Goal: Task Accomplishment & Management: Use online tool/utility

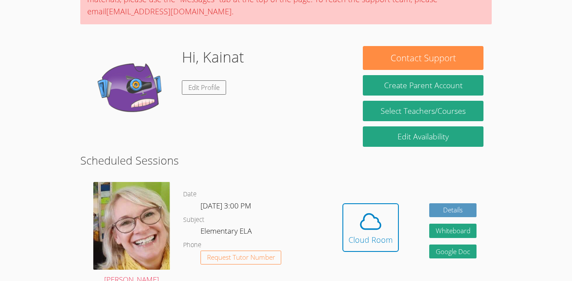
scroll to position [105, 0]
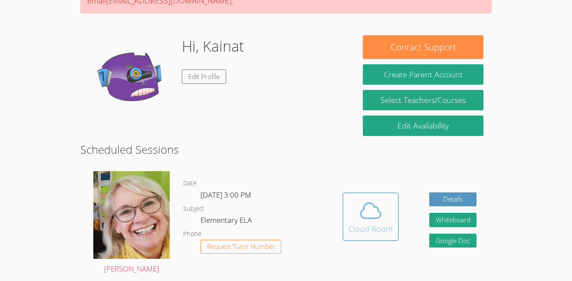
click at [383, 210] on span at bounding box center [370, 210] width 44 height 24
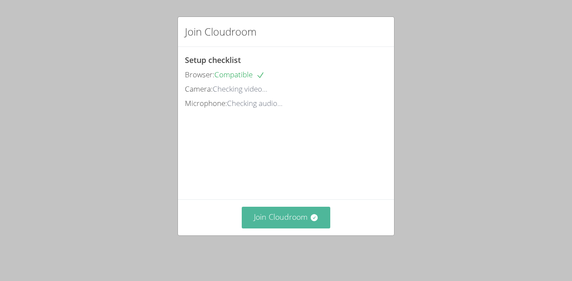
click at [279, 224] on button "Join Cloudroom" at bounding box center [286, 216] width 89 height 21
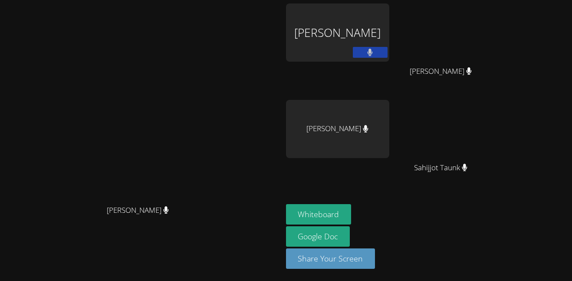
click at [389, 39] on div "[PERSON_NAME]" at bounding box center [337, 32] width 103 height 58
click at [487, 206] on div "Whiteboard Google Doc Share Your Screen" at bounding box center [391, 240] width 210 height 72
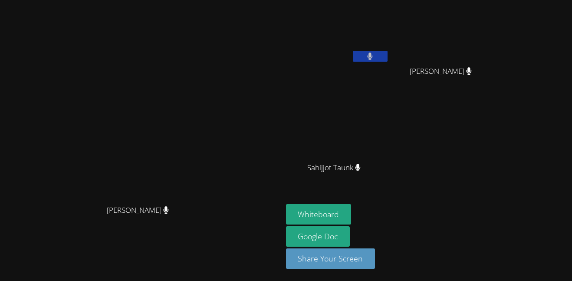
click at [389, 50] on video at bounding box center [337, 32] width 103 height 58
click at [387, 55] on button at bounding box center [370, 56] width 35 height 11
click at [351, 208] on button "Whiteboard" at bounding box center [318, 214] width 65 height 20
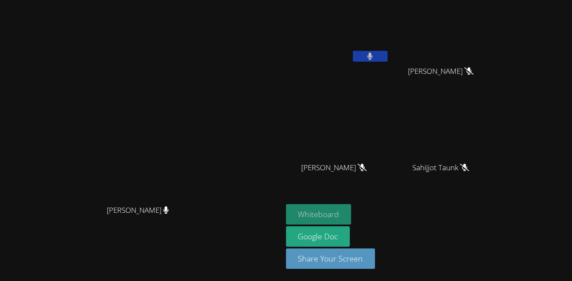
click at [351, 212] on button "Whiteboard" at bounding box center [318, 214] width 65 height 20
click at [351, 210] on button "Whiteboard" at bounding box center [318, 214] width 65 height 20
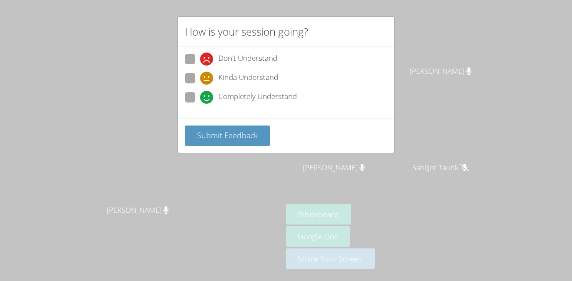
click at [214, 91] on div "Completely Understand" at bounding box center [248, 97] width 97 height 13
click at [207, 92] on input "Completely Understand" at bounding box center [203, 95] width 7 height 7
radio input "true"
click at [214, 144] on button "Submit Feedback" at bounding box center [227, 135] width 85 height 20
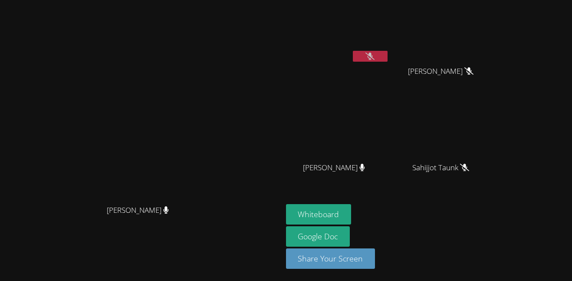
click at [387, 60] on button at bounding box center [370, 56] width 35 height 11
click at [374, 56] on icon at bounding box center [369, 55] width 9 height 7
click at [387, 51] on button at bounding box center [370, 56] width 35 height 11
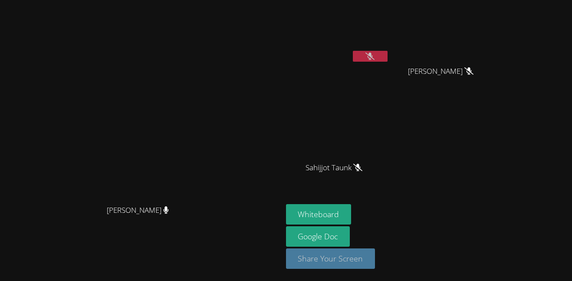
click at [375, 255] on button "Share Your Screen" at bounding box center [330, 258] width 89 height 20
